Goal: Navigation & Orientation: Understand site structure

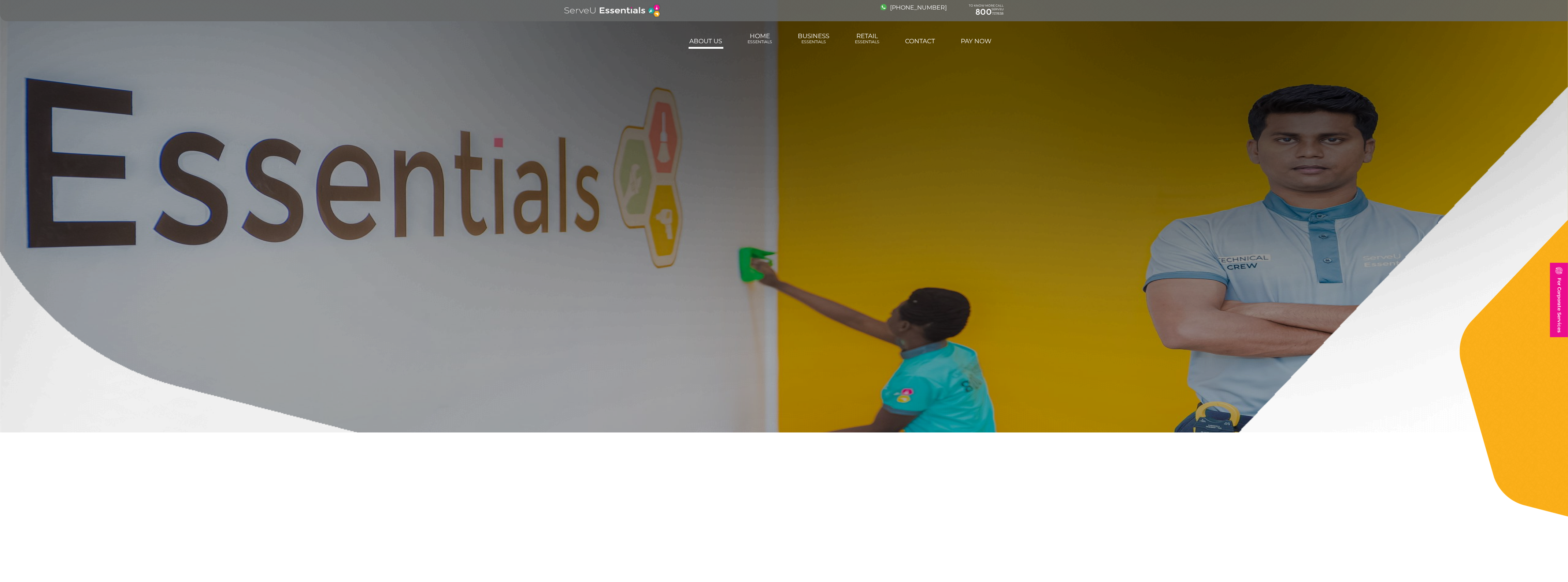
click at [712, 39] on link "About us" at bounding box center [705, 41] width 35 height 15
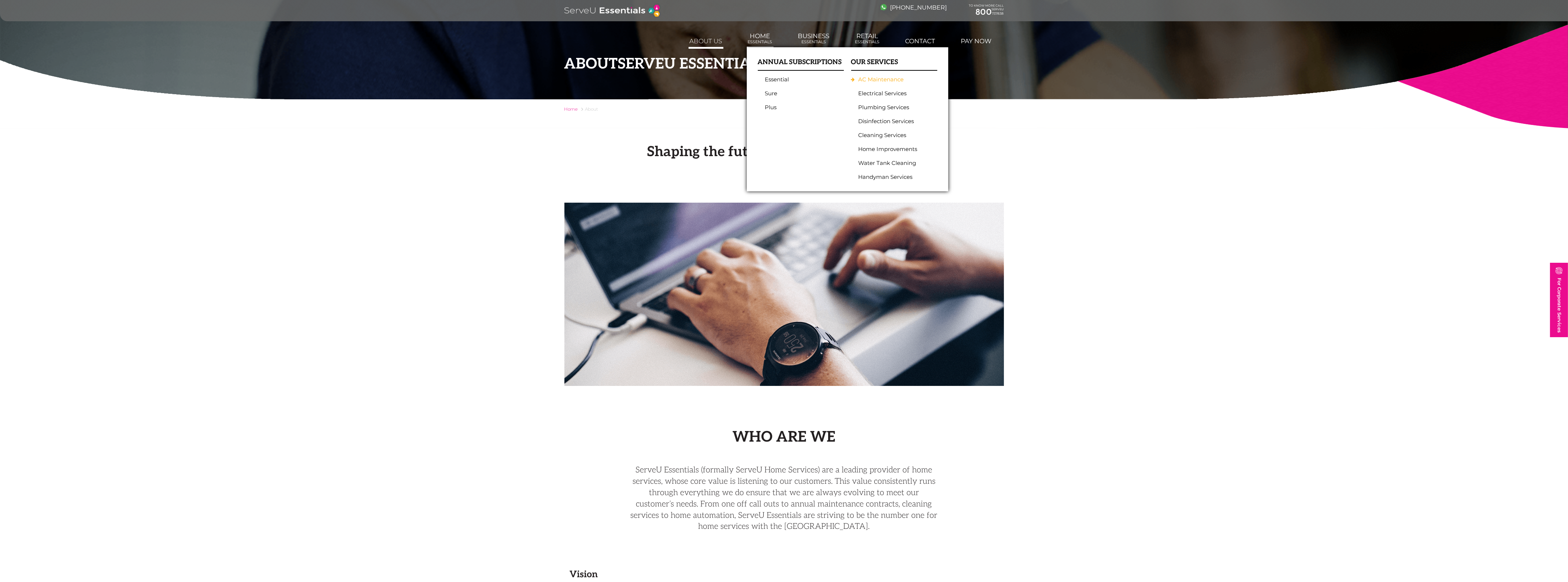
click at [872, 80] on link "AC Maintenance" at bounding box center [892, 79] width 68 height 7
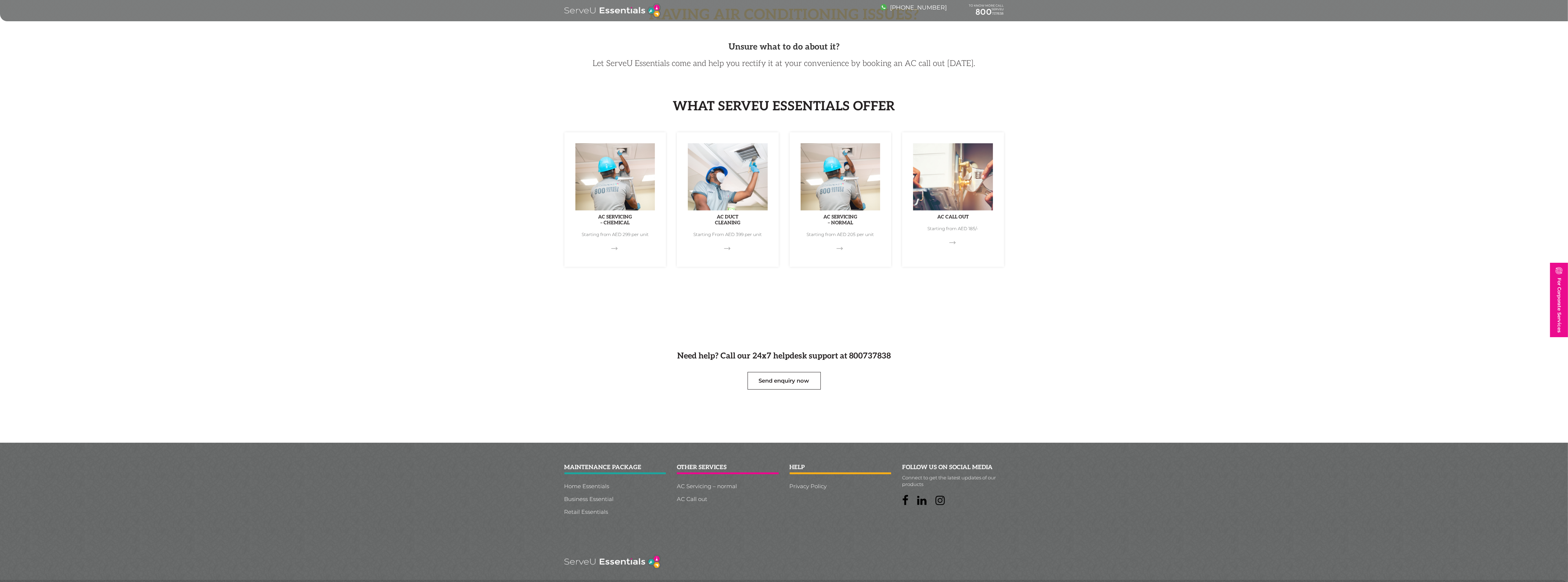
scroll to position [165, 0]
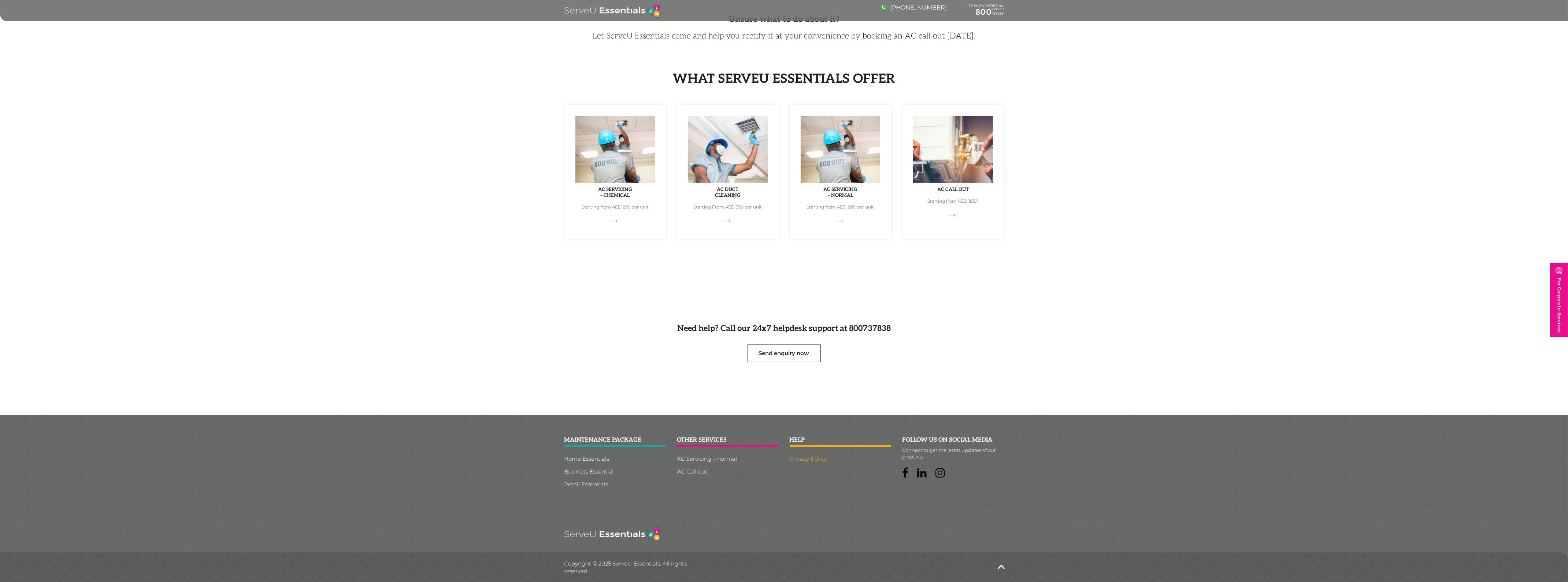
click at [811, 457] on link "Privacy Policy" at bounding box center [840, 458] width 102 height 5
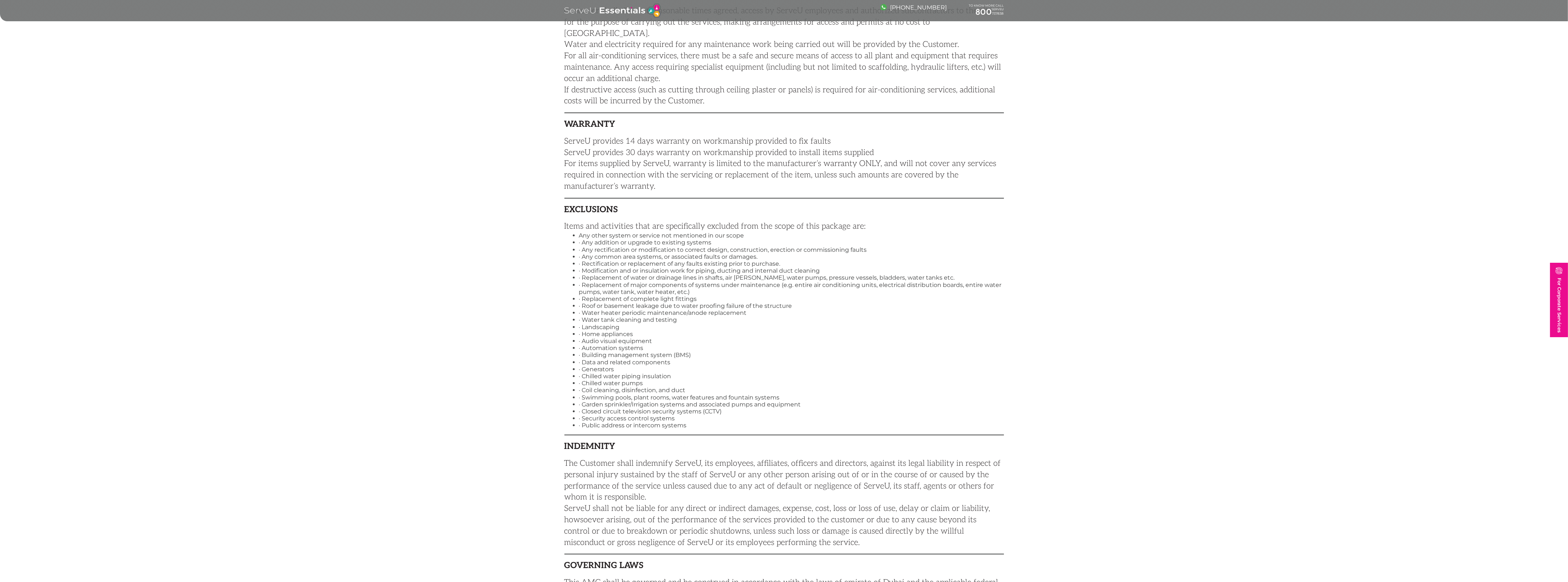
scroll to position [1420, 0]
